Goal: Communication & Community: Answer question/provide support

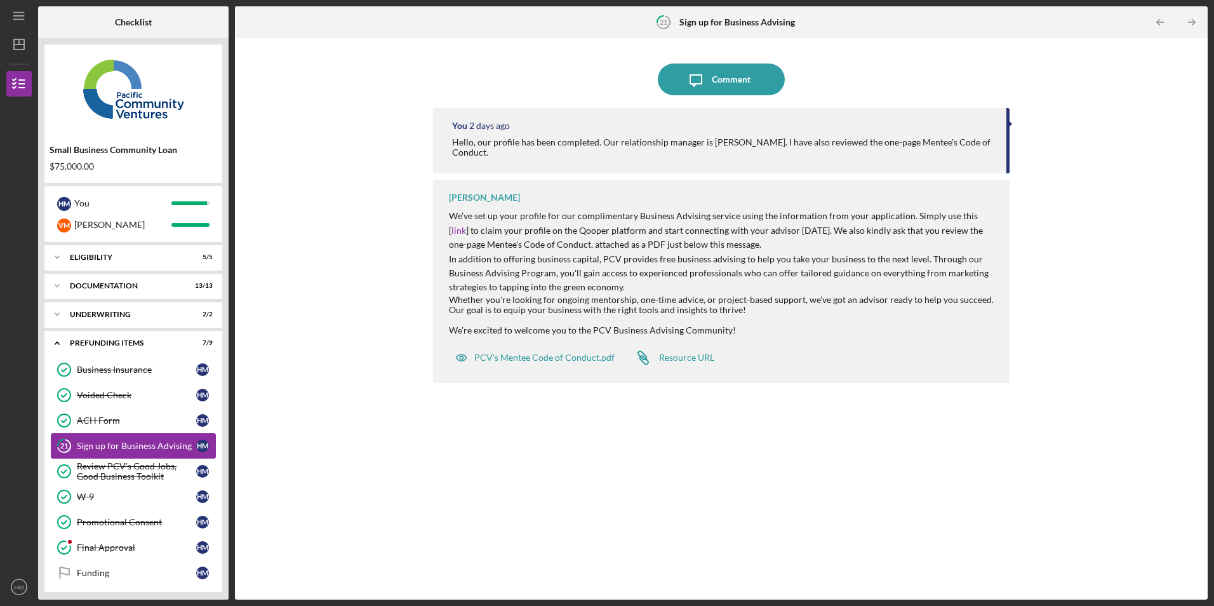
scroll to position [5, 0]
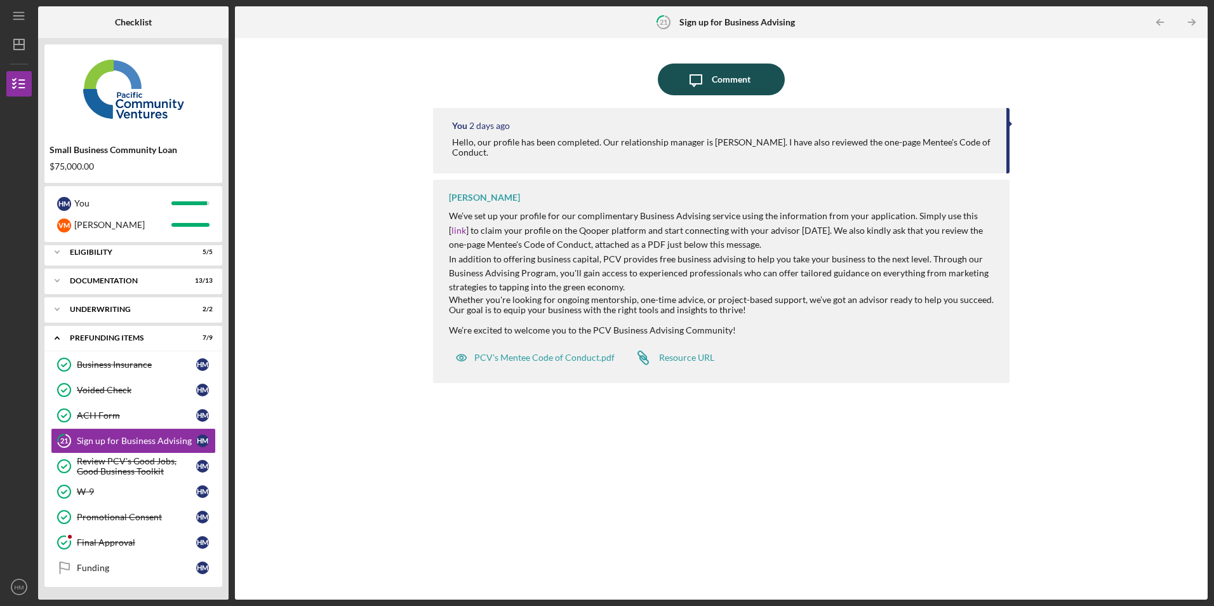
click at [717, 75] on div "Comment" at bounding box center [731, 80] width 39 height 32
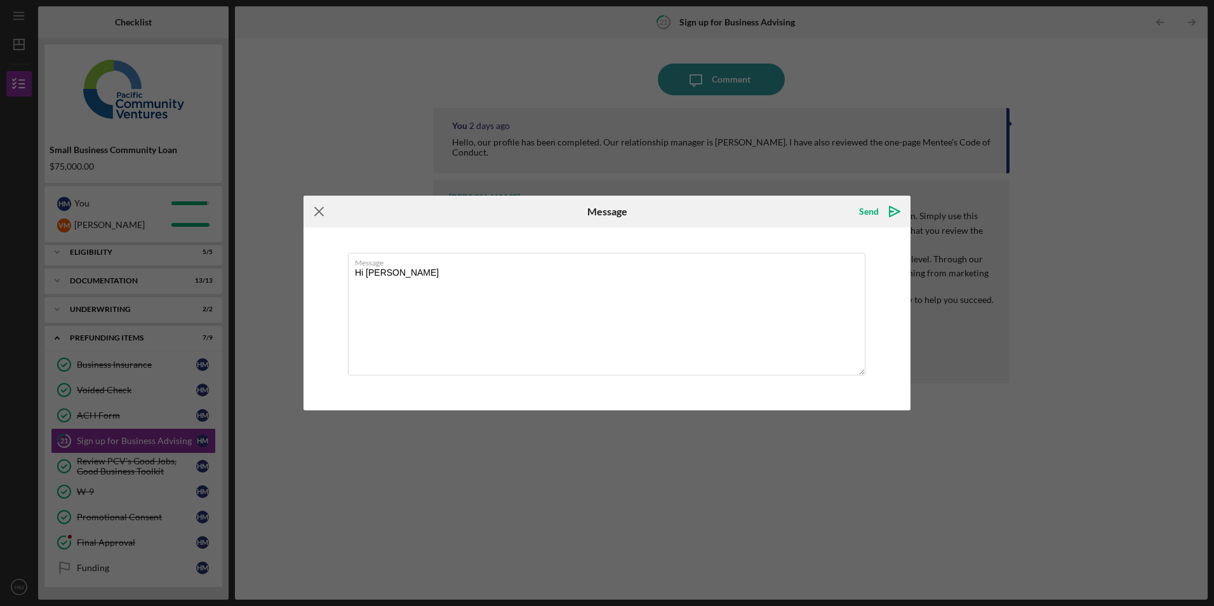
type textarea "Hi stephanie"
click at [321, 212] on icon "Icon/Menu Close" at bounding box center [320, 212] width 32 height 32
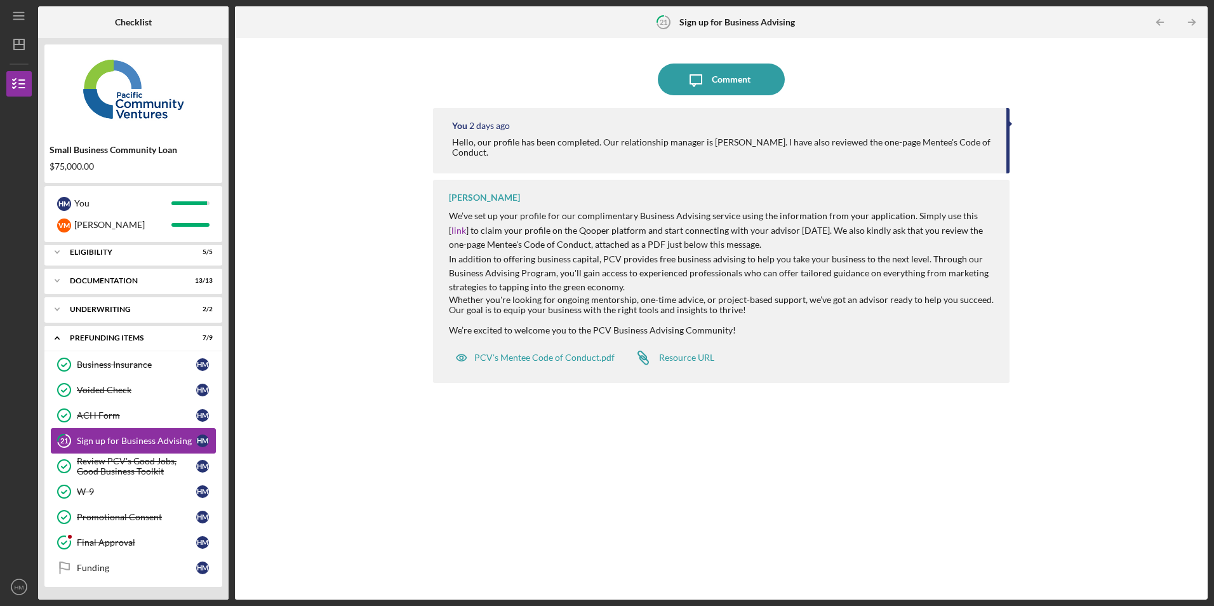
click at [94, 443] on div "Sign up for Business Advising" at bounding box center [136, 441] width 119 height 10
click at [66, 548] on circle at bounding box center [64, 542] width 13 height 13
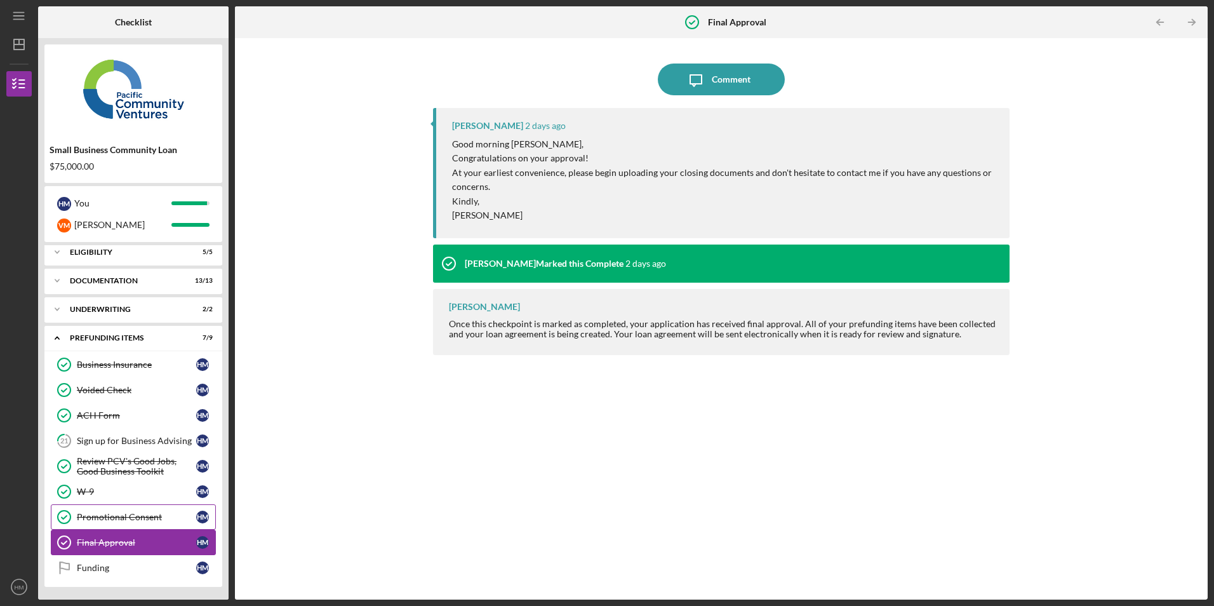
click at [71, 514] on icon "Promotional Consent" at bounding box center [64, 517] width 32 height 32
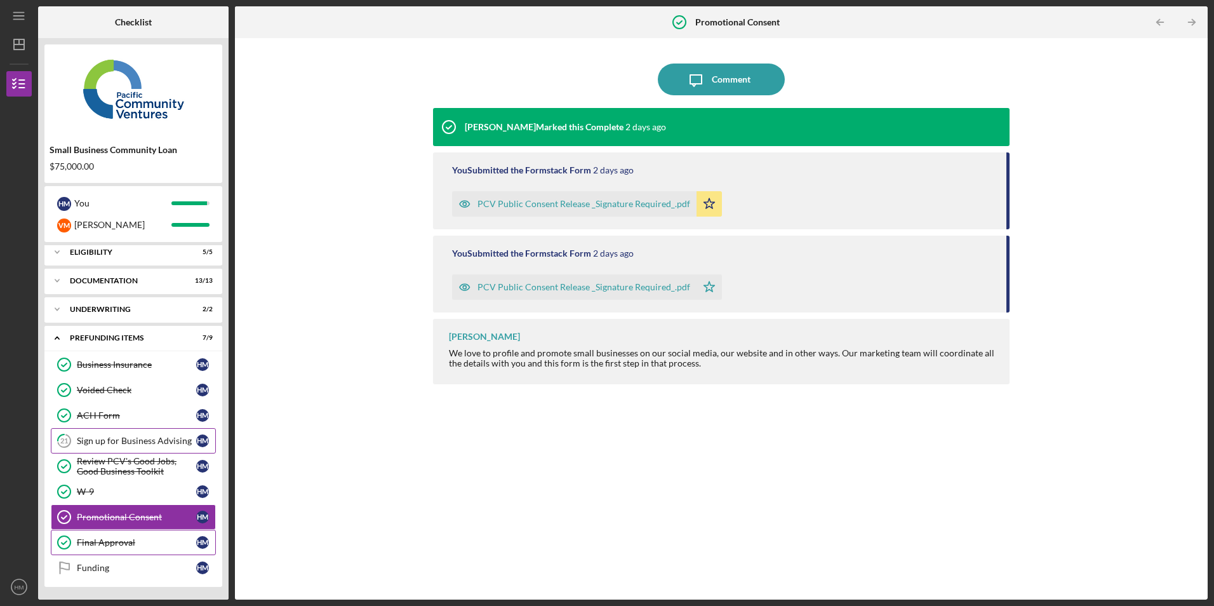
click at [98, 443] on div "Sign up for Business Advising" at bounding box center [136, 441] width 119 height 10
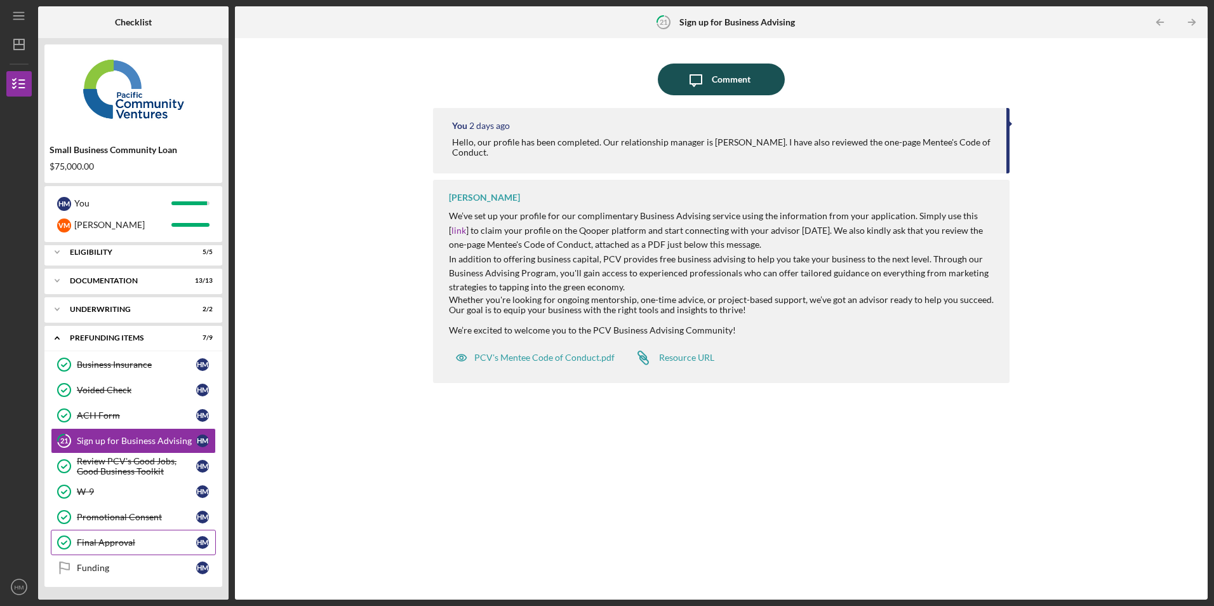
click at [725, 74] on div "Comment" at bounding box center [731, 80] width 39 height 32
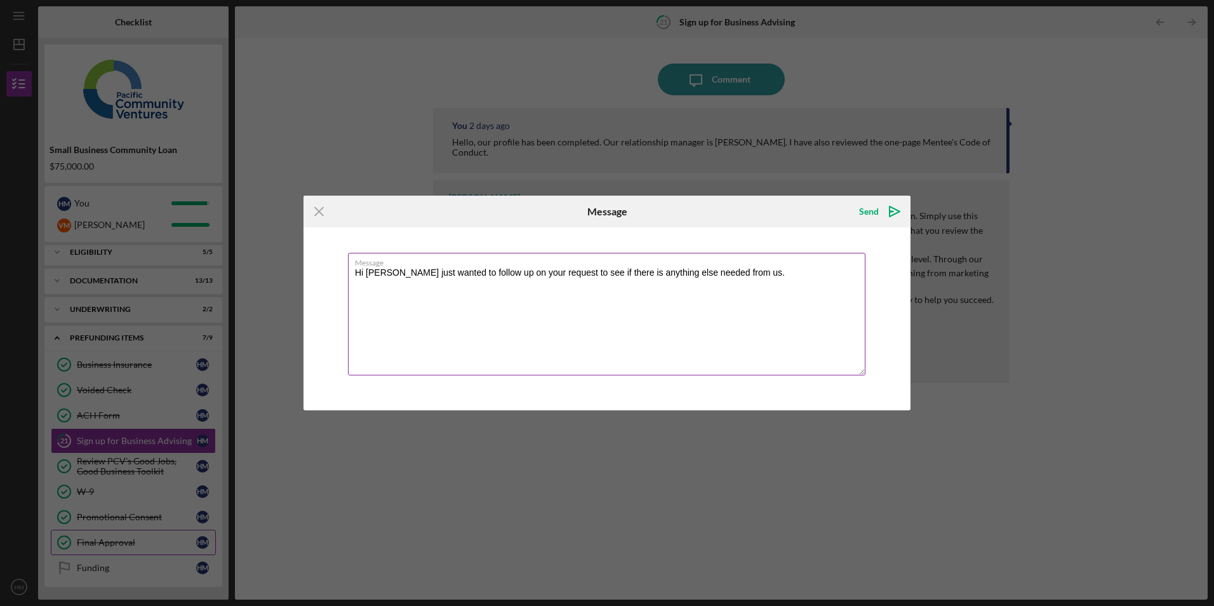
click at [755, 278] on textarea "Hi Stephanie just wanted to follow up on your request to see if there is anythi…" at bounding box center [607, 314] width 518 height 123
click at [427, 284] on textarea "Hi Stephanie just wanted to follow up on your request to see if there is anythi…" at bounding box center [607, 314] width 518 height 123
click at [497, 284] on textarea "Hi Stephanie just wanted to follow up on your request to see if there is anythi…" at bounding box center [607, 314] width 518 height 123
click at [406, 276] on textarea "Hi Stephanie just wanted to follow up on your request to see if there is anythi…" at bounding box center [607, 314] width 518 height 123
click at [534, 276] on textarea "Hi Stephanie, just wanted to follow up on your request to see if there is anyth…" at bounding box center [607, 314] width 518 height 123
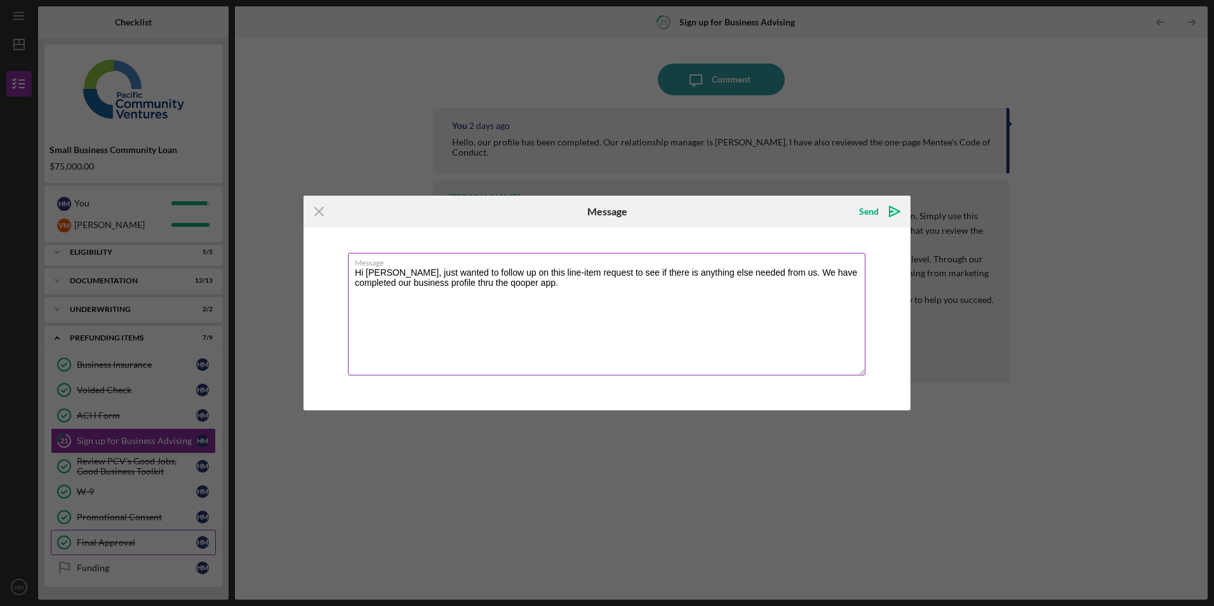
click at [563, 290] on textarea "Hi Stephanie, just wanted to follow up on this line-item request to see if ther…" at bounding box center [607, 314] width 518 height 123
click at [355, 303] on textarea "Hi Stephanie, just wanted to follow up on this line-item request to see if ther…" at bounding box center [607, 314] width 518 height 123
type textarea "Hi [PERSON_NAME], just wanted to follow up on this line-item request to see if …"
click at [887, 208] on icon "Icon/icon-invite-send" at bounding box center [895, 212] width 32 height 32
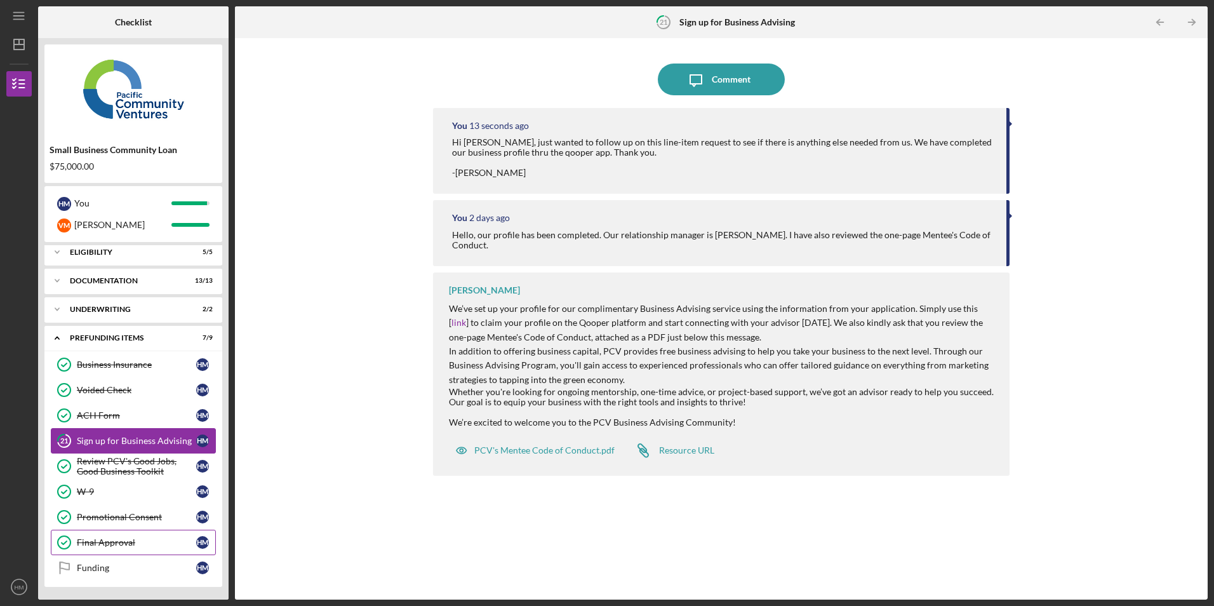
click at [88, 438] on div "Sign up for Business Advising" at bounding box center [136, 441] width 119 height 10
click at [92, 572] on div "Funding" at bounding box center [136, 568] width 119 height 10
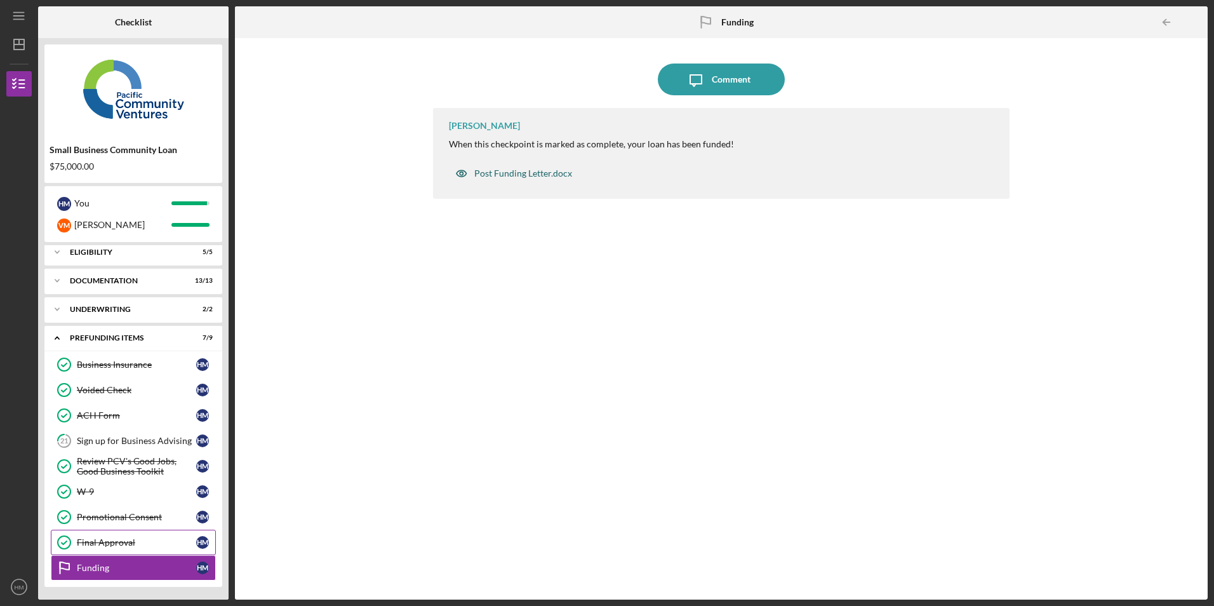
click at [505, 179] on div "Post Funding Letter.docx" at bounding box center [514, 173] width 130 height 25
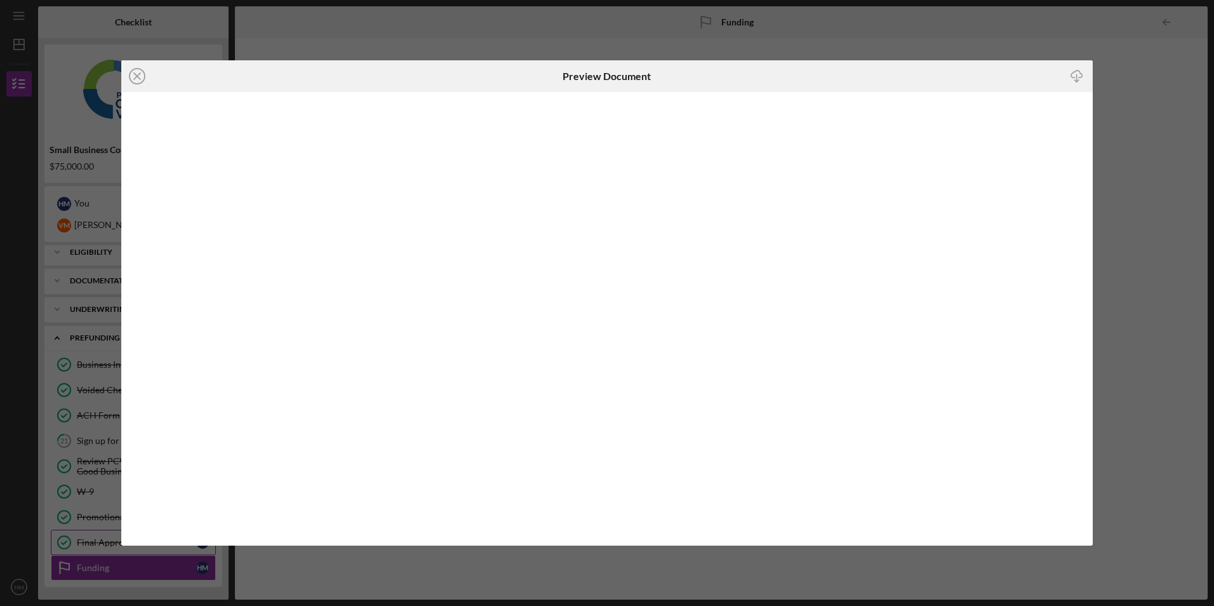
click at [1078, 76] on icon "Icon/Download" at bounding box center [1076, 76] width 29 height 29
click at [137, 76] on line at bounding box center [137, 76] width 6 height 6
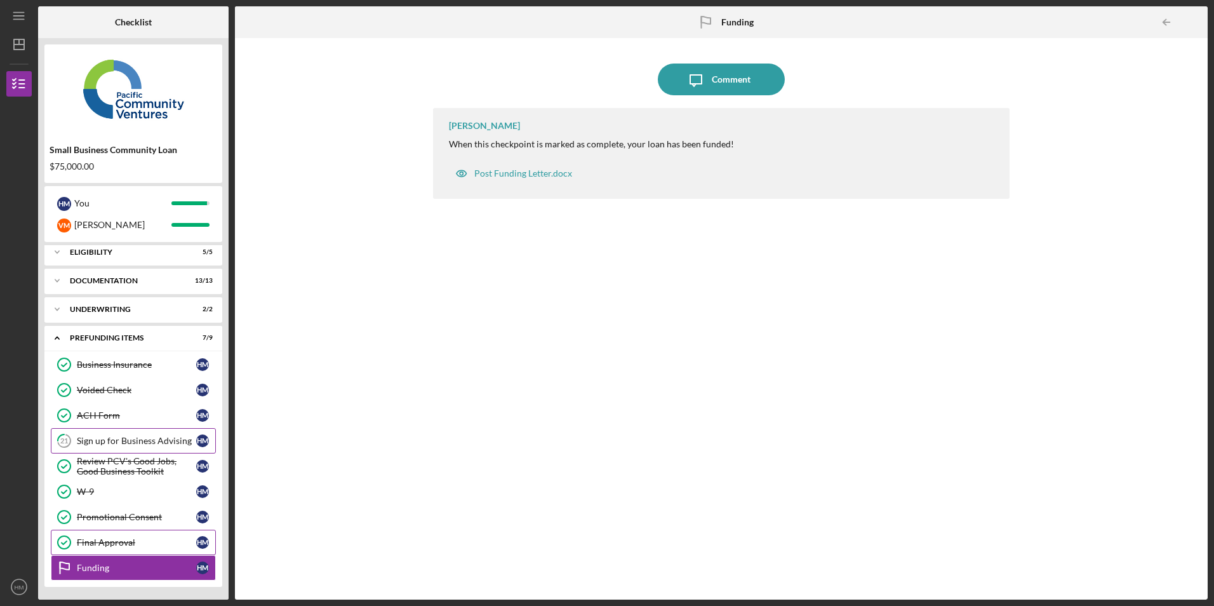
click at [95, 440] on div "Sign up for Business Advising" at bounding box center [136, 441] width 119 height 10
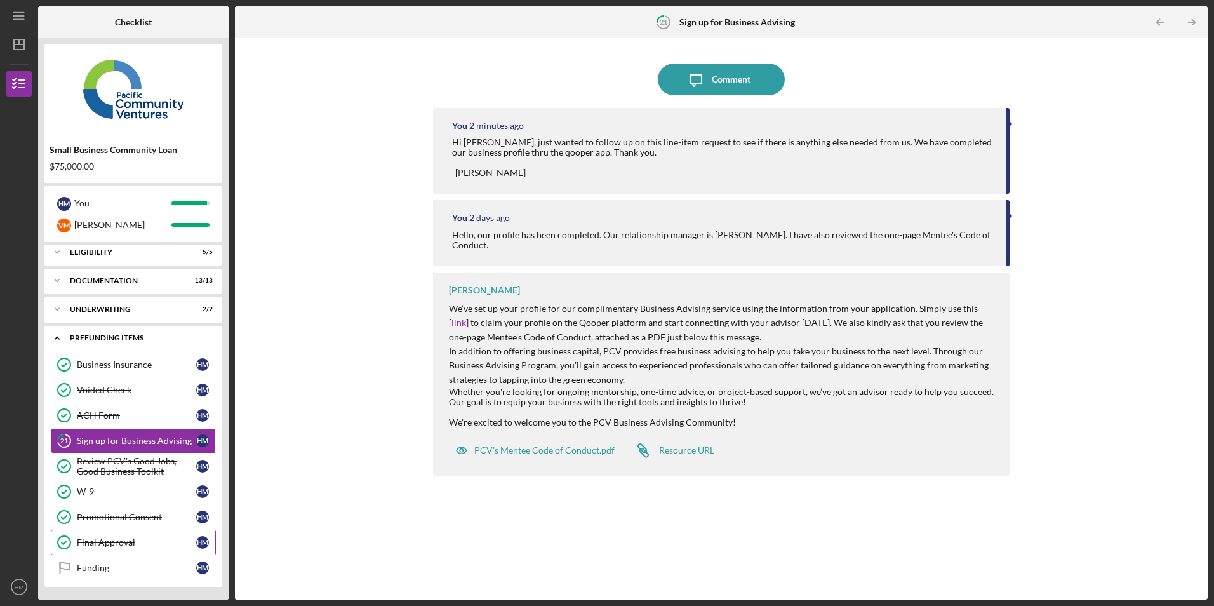
click at [118, 339] on div "Prefunding Items" at bounding box center [138, 338] width 137 height 8
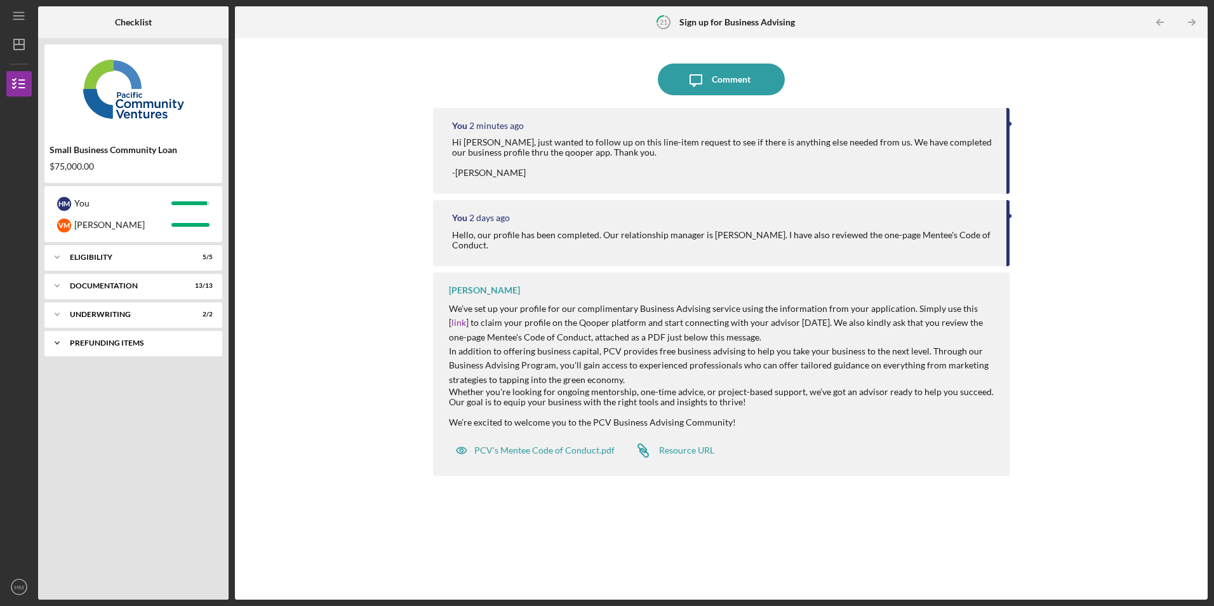
click at [81, 340] on div "Prefunding Items" at bounding box center [138, 343] width 137 height 8
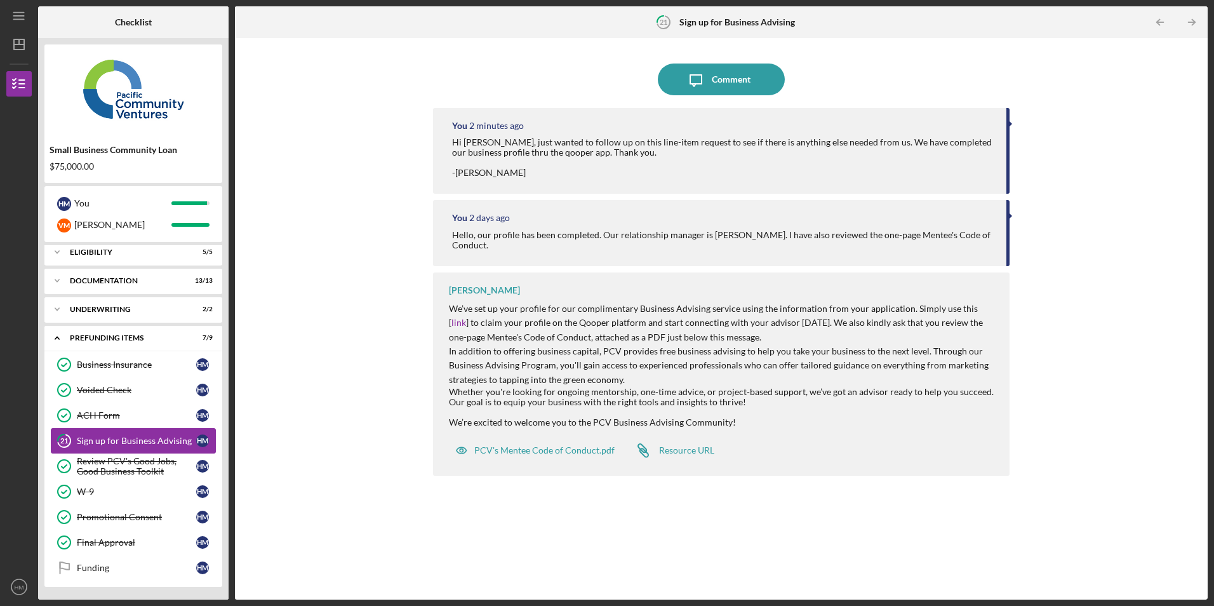
click at [84, 442] on div "Sign up for Business Advising" at bounding box center [136, 441] width 119 height 10
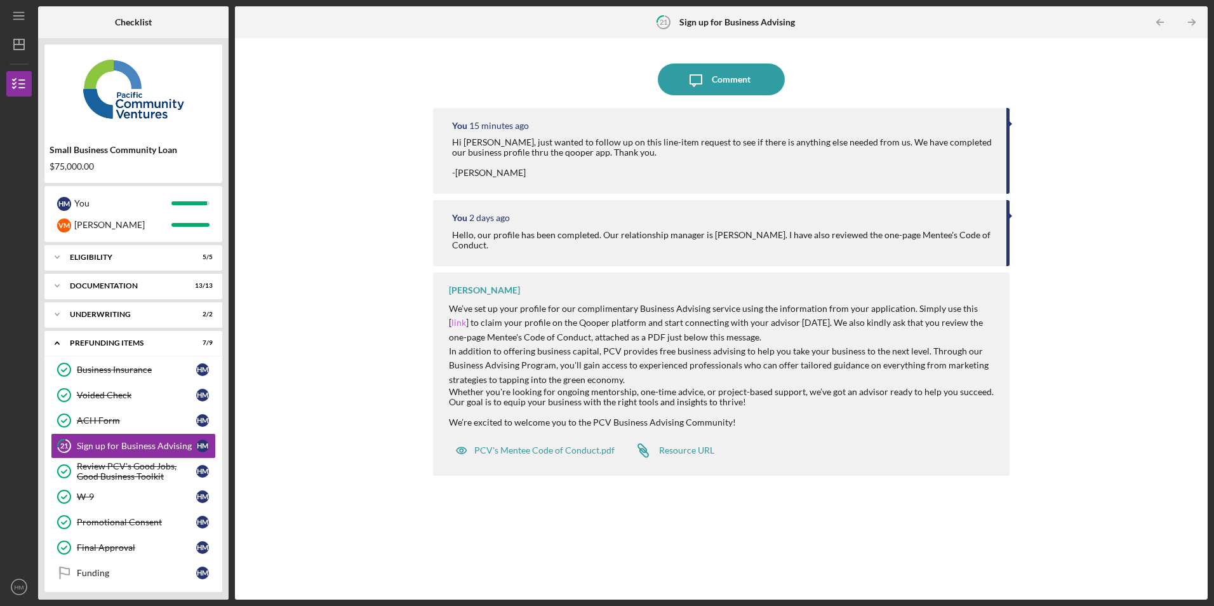
click at [466, 317] on link "link" at bounding box center [459, 322] width 15 height 11
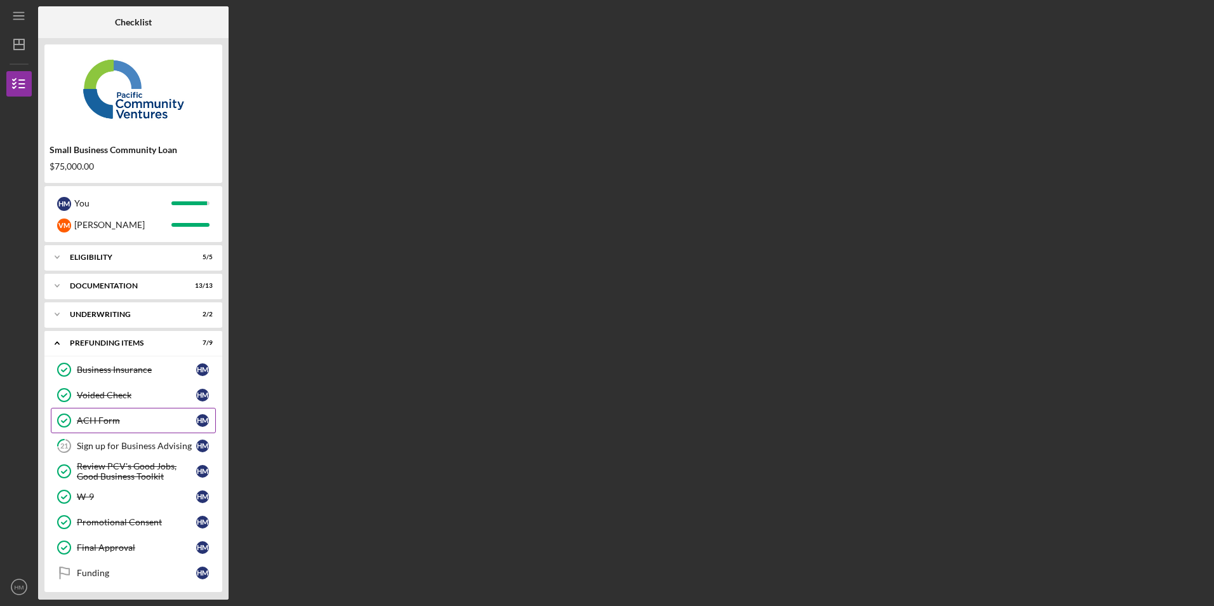
scroll to position [5, 0]
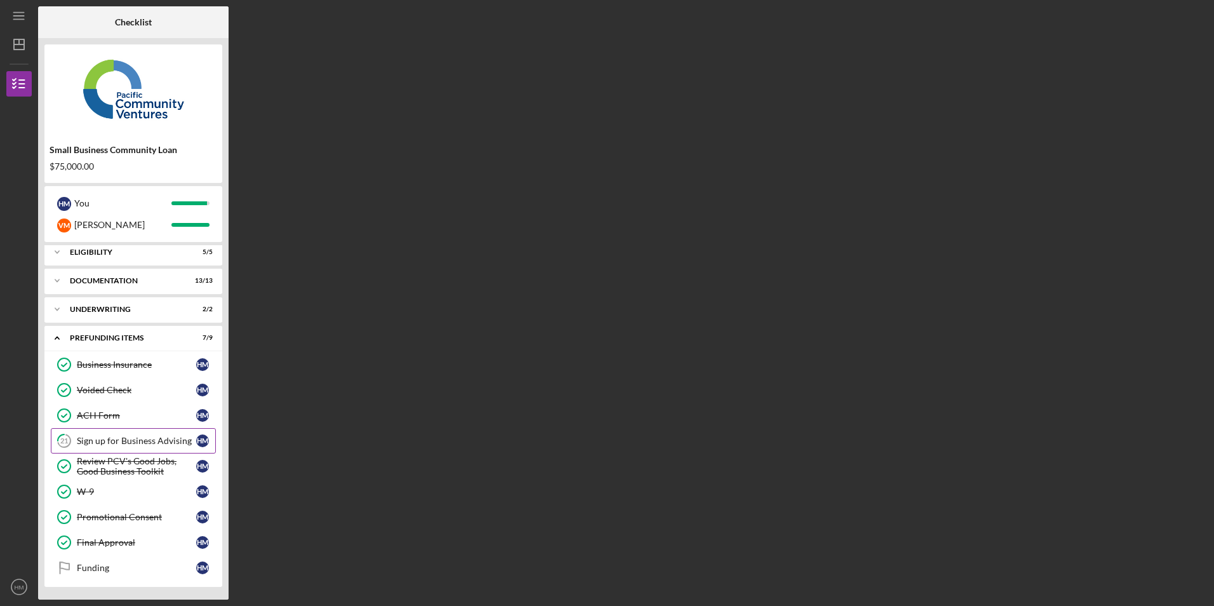
click at [76, 439] on icon "21" at bounding box center [64, 441] width 32 height 32
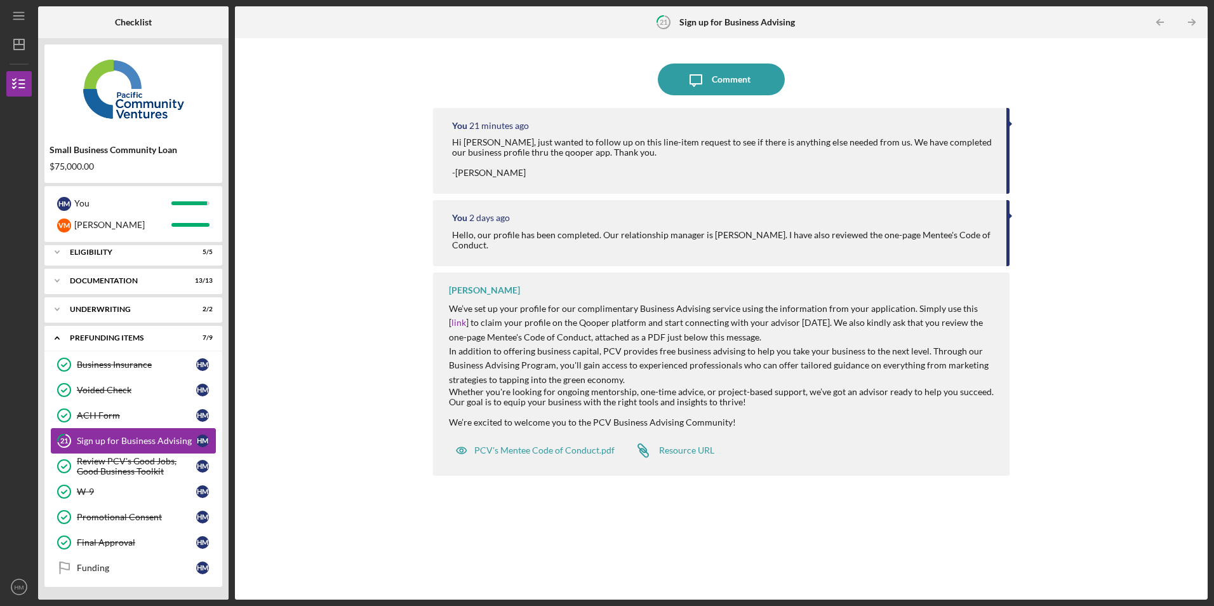
click at [105, 439] on div "Sign up for Business Advising" at bounding box center [136, 441] width 119 height 10
click at [16, 89] on icon "button" at bounding box center [19, 84] width 32 height 32
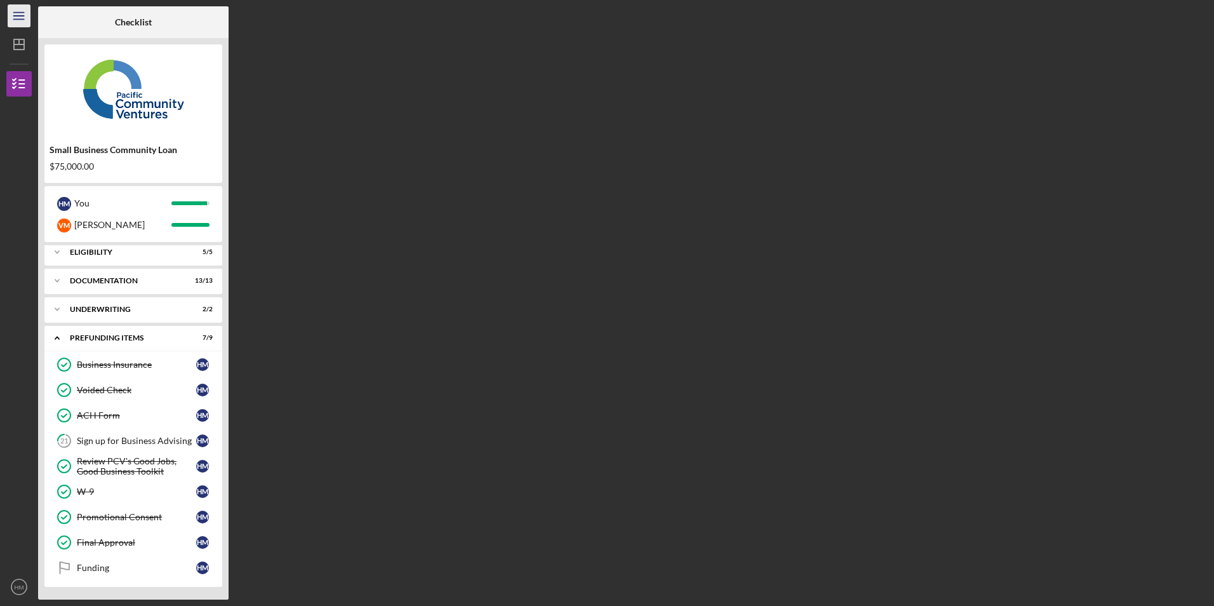
click at [17, 22] on icon "Icon/Menu" at bounding box center [19, 16] width 29 height 29
